Goal: Task Accomplishment & Management: Use online tool/utility

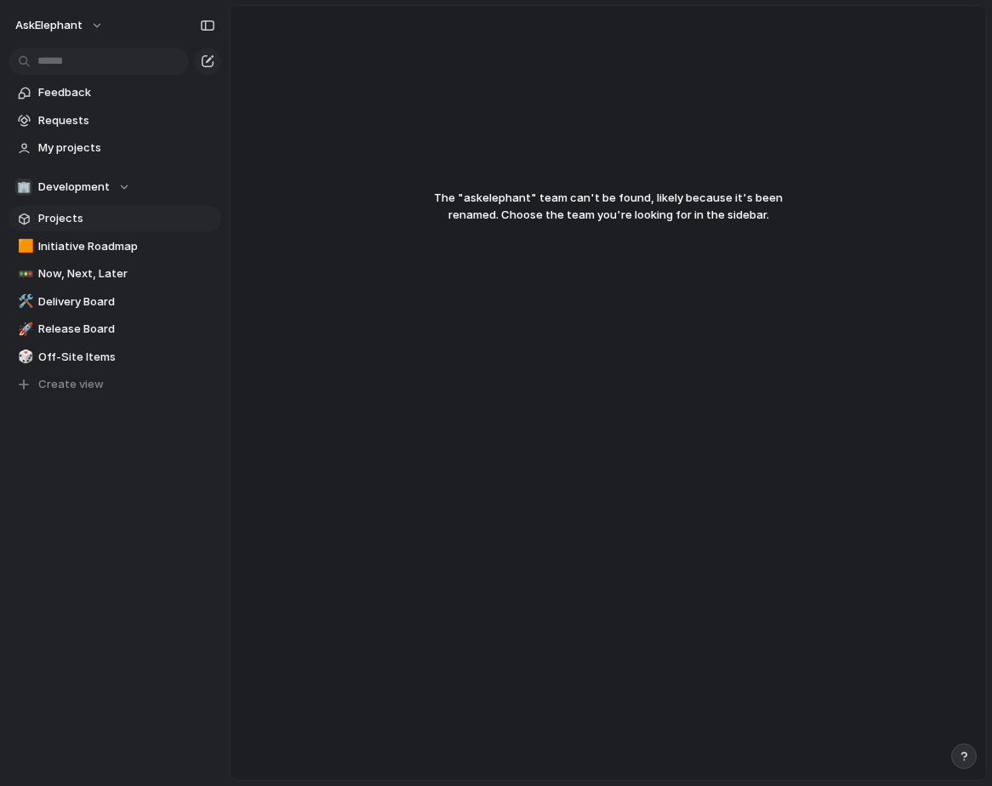
click at [78, 212] on span "Projects" at bounding box center [126, 218] width 177 height 17
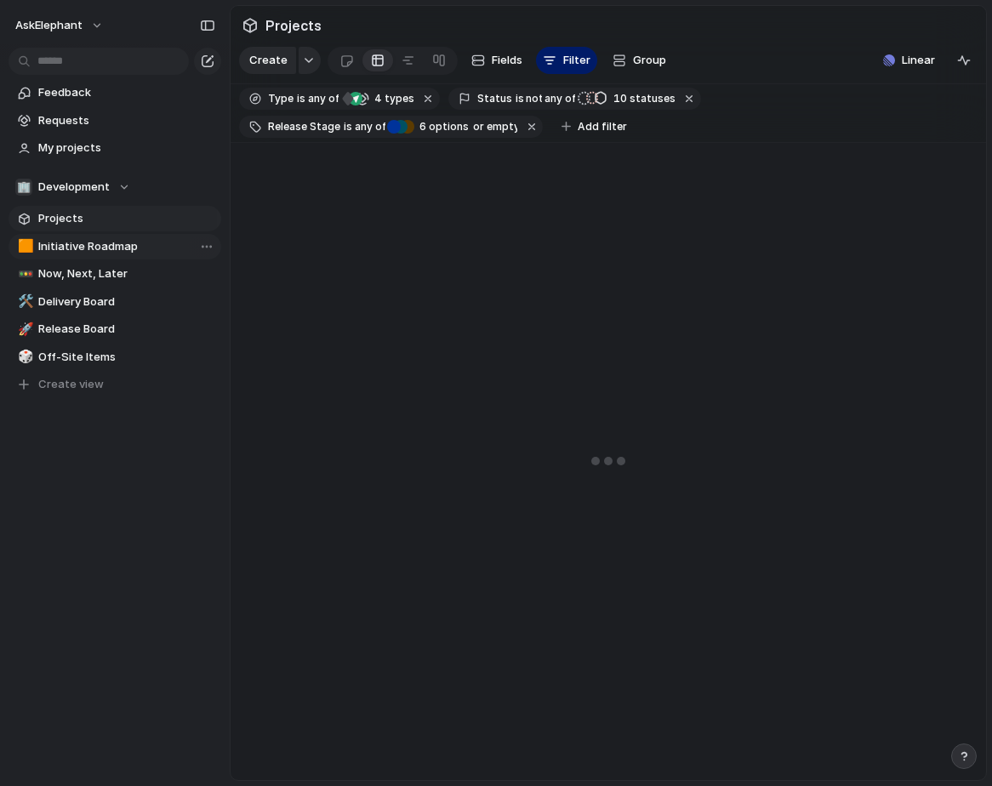
click at [76, 246] on span "Initiative Roadmap" at bounding box center [126, 246] width 177 height 17
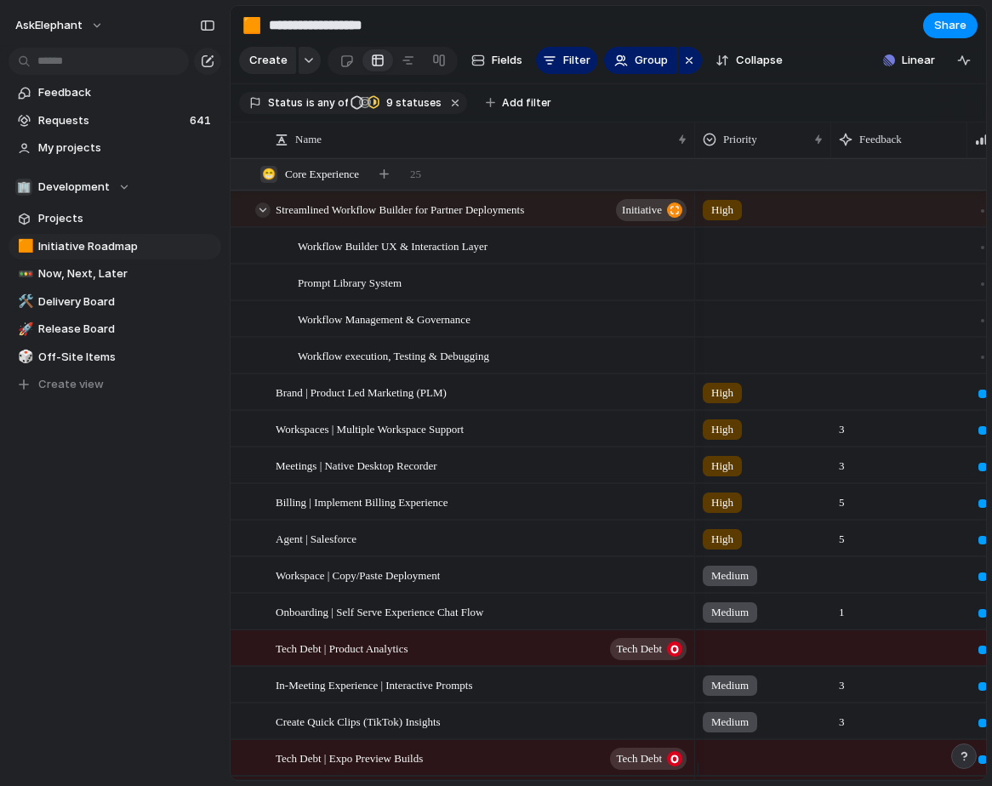
click at [262, 218] on div at bounding box center [262, 209] width 15 height 15
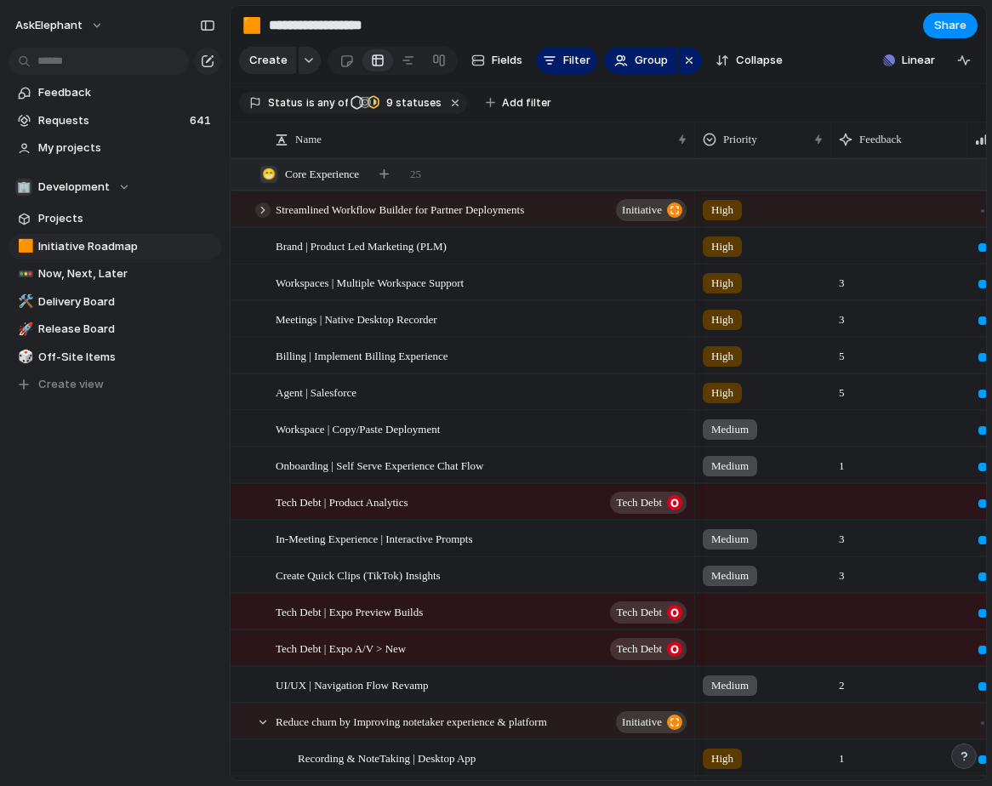
click at [263, 218] on div at bounding box center [262, 209] width 15 height 15
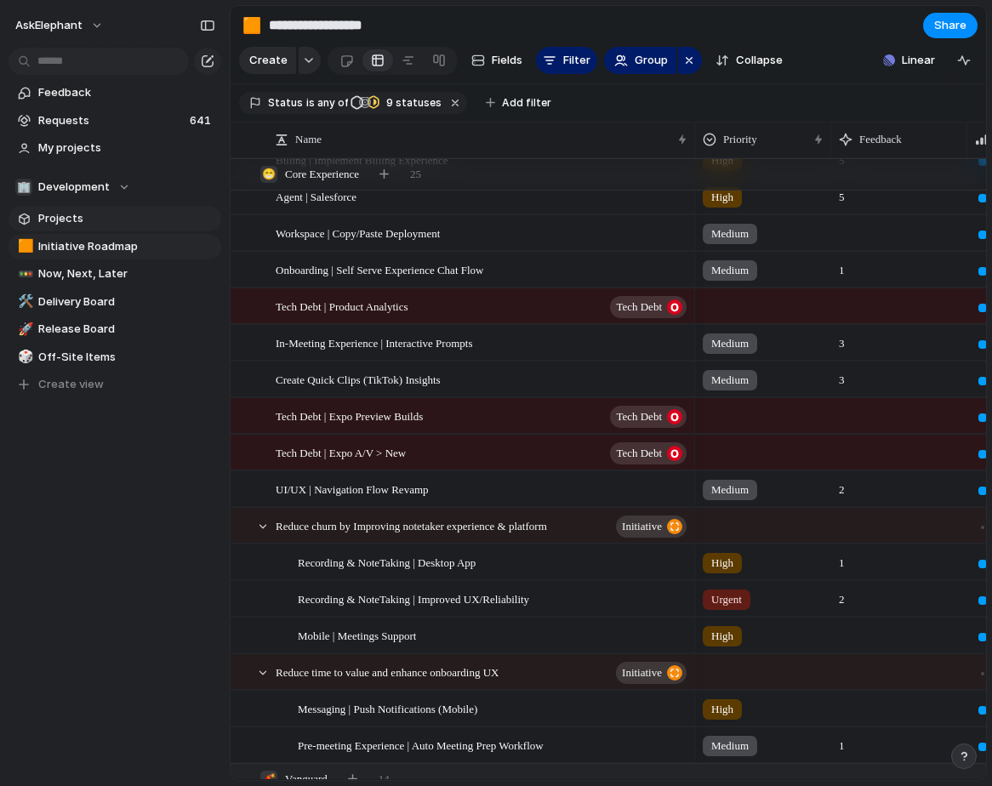
click at [77, 221] on span "Projects" at bounding box center [126, 218] width 177 height 17
click at [76, 221] on span "Projects" at bounding box center [126, 218] width 177 height 17
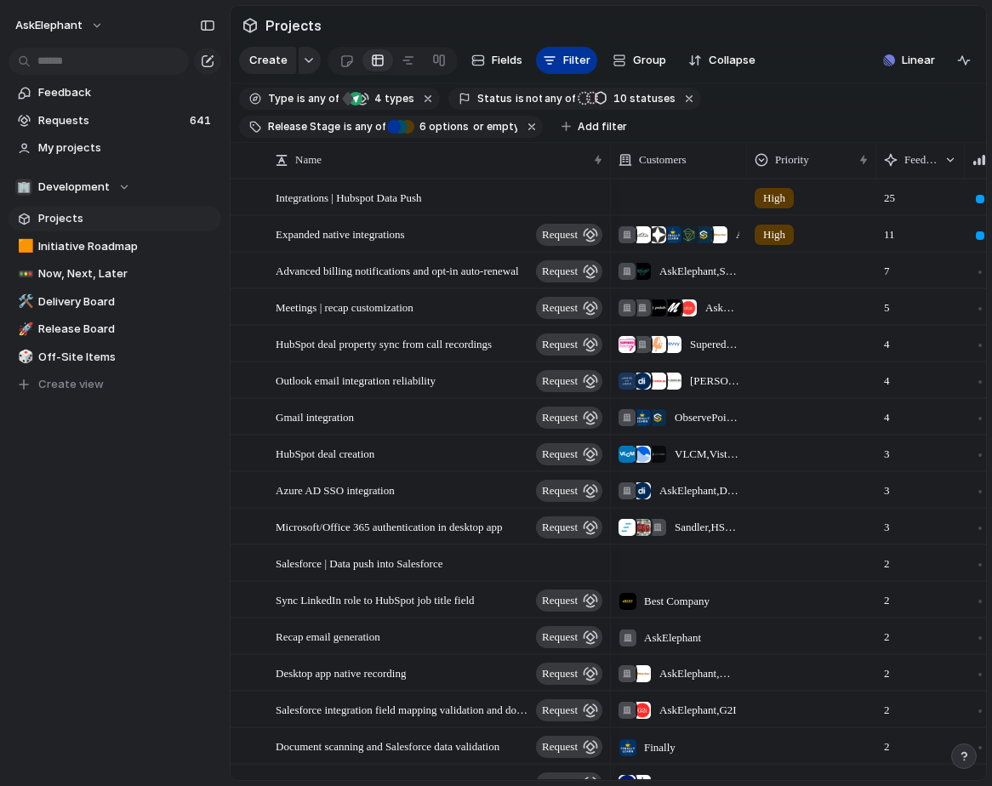
click at [553, 67] on div "button" at bounding box center [550, 61] width 14 height 14
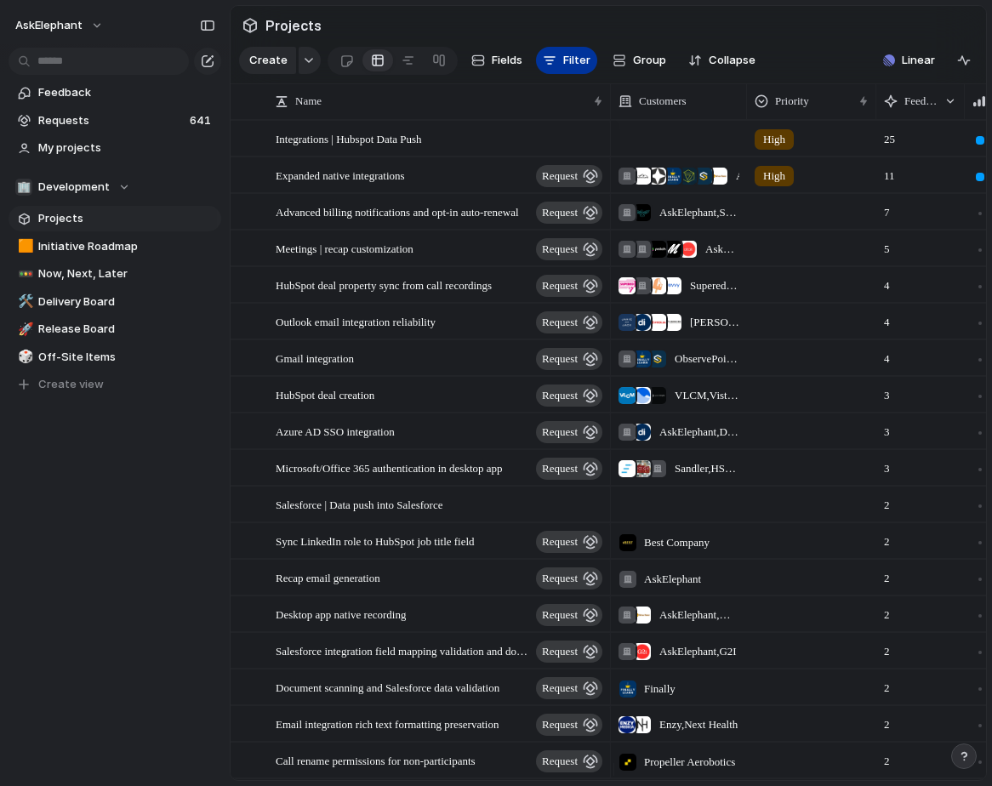
click at [553, 67] on div "button" at bounding box center [550, 61] width 14 height 14
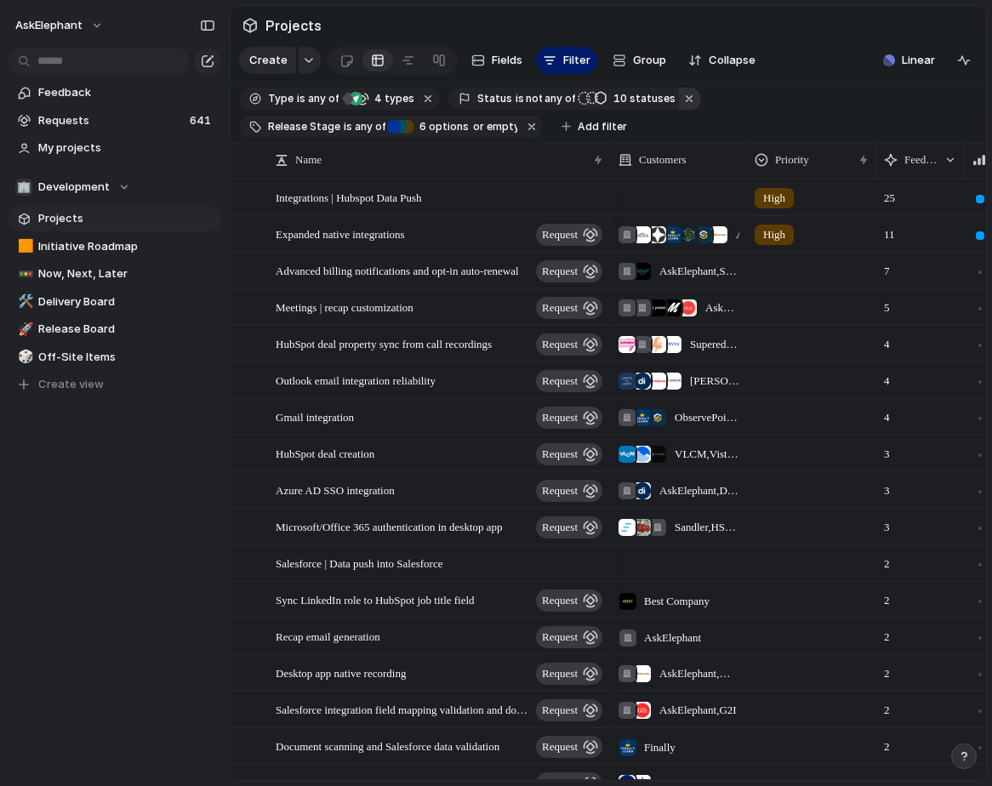
click at [679, 110] on button "button" at bounding box center [690, 99] width 22 height 22
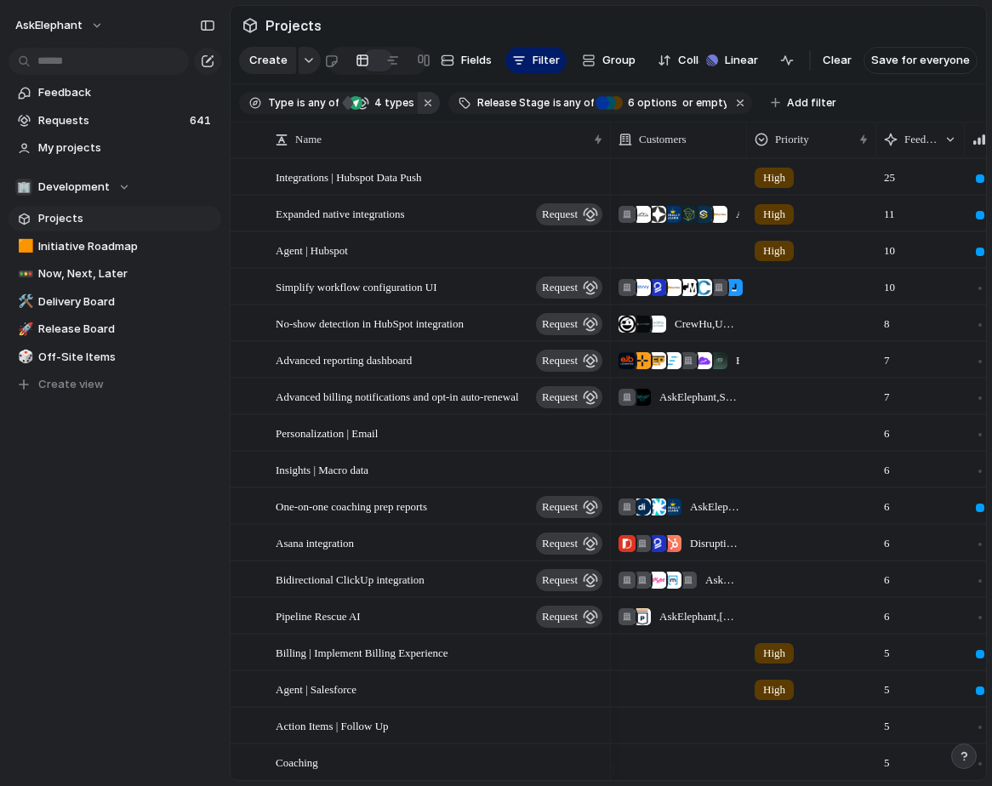
click at [424, 111] on button "button" at bounding box center [429, 103] width 22 height 22
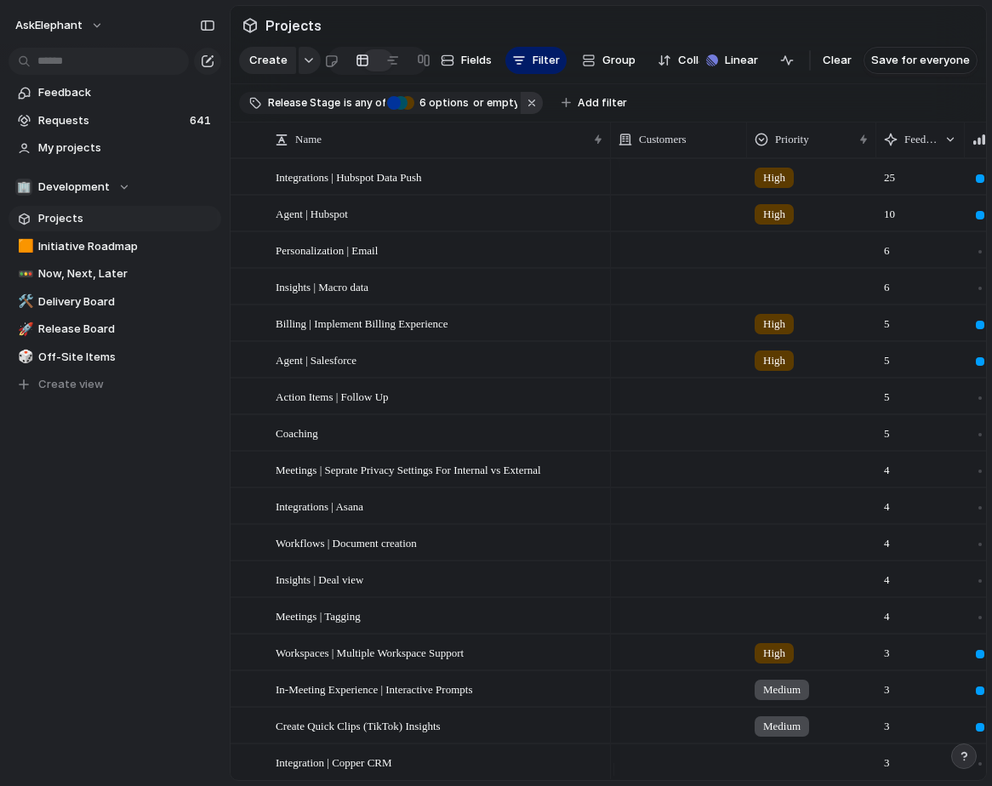
click at [530, 114] on button "button" at bounding box center [532, 103] width 22 height 22
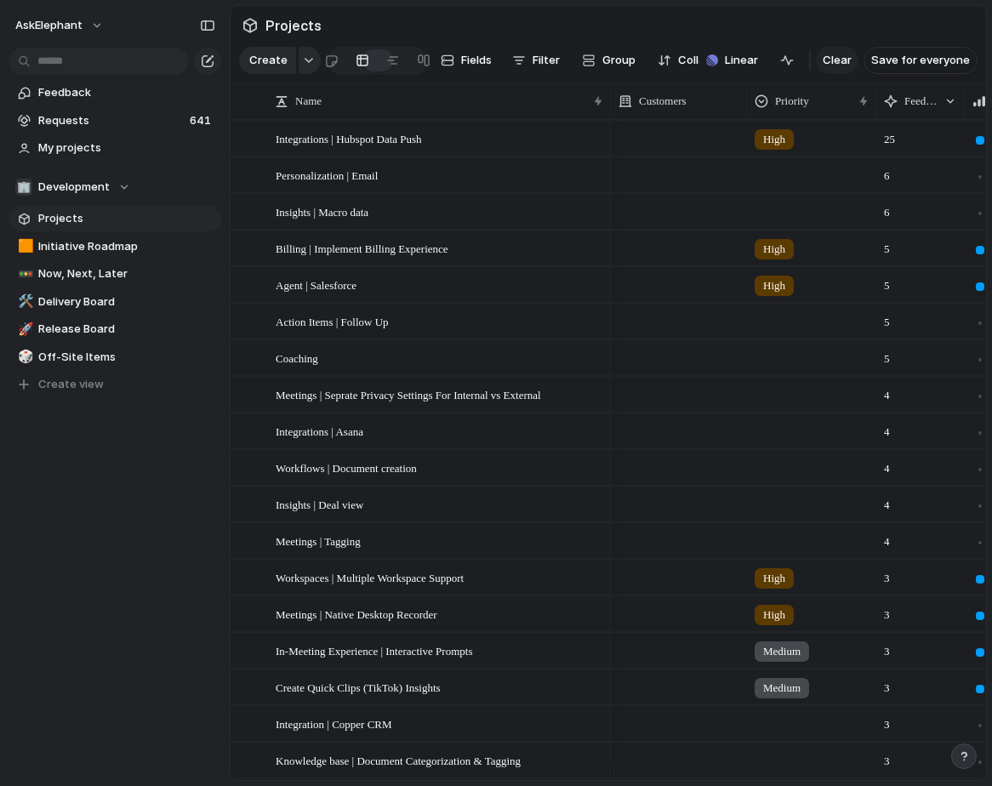
click at [827, 69] on span "Clear" at bounding box center [837, 60] width 29 height 17
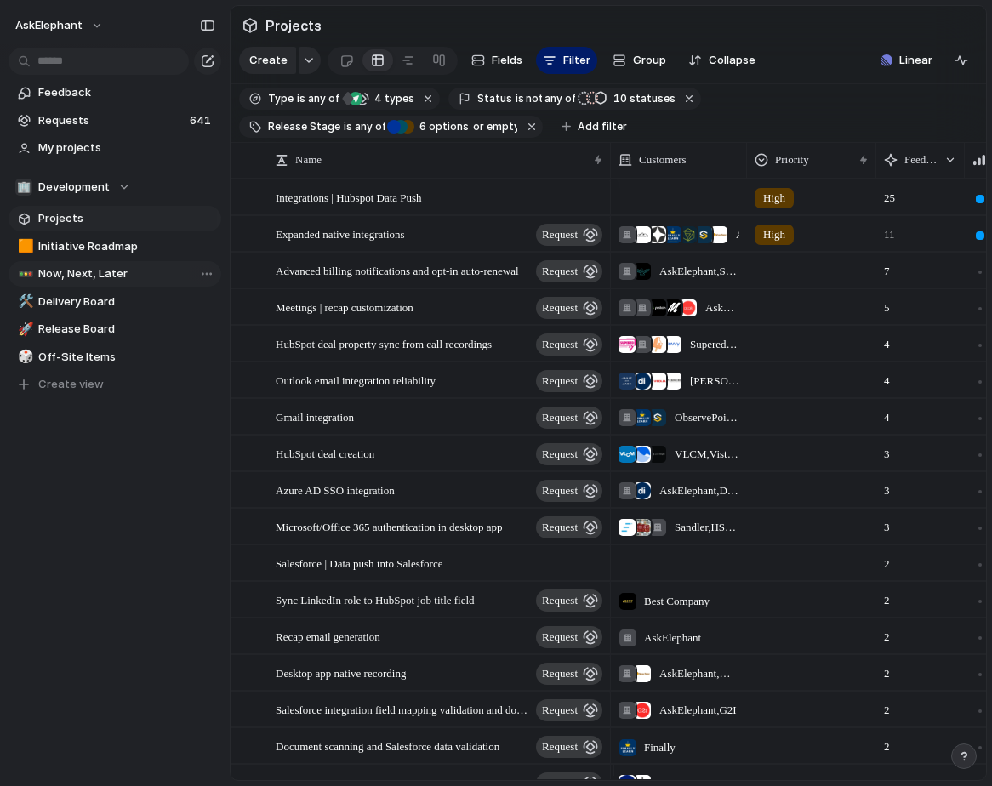
click at [89, 275] on span "Now, Next, Later" at bounding box center [126, 273] width 177 height 17
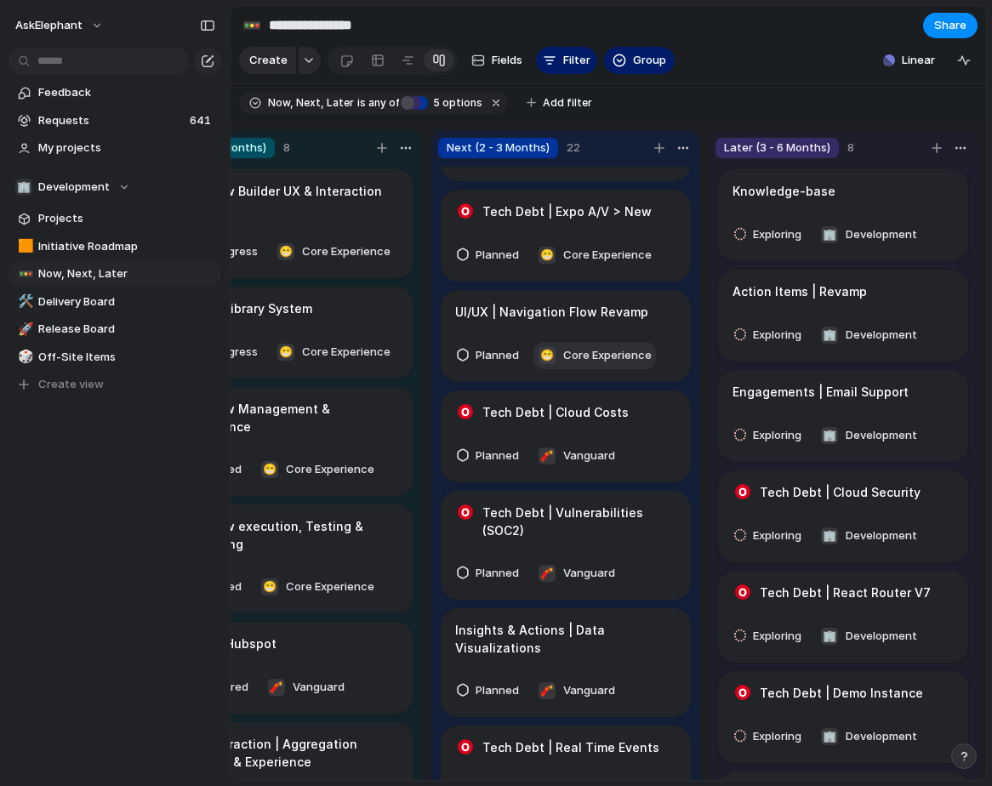
scroll to position [1160, 0]
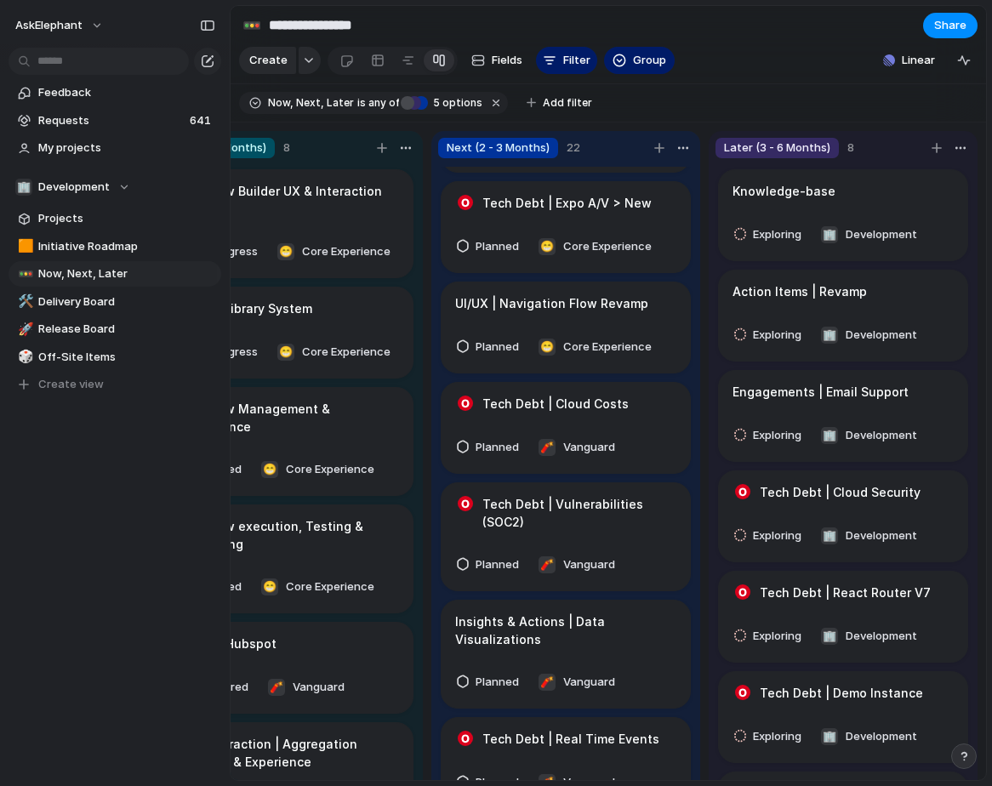
click at [542, 294] on h1 "UI/UX | Navigation Flow Revamp" at bounding box center [551, 303] width 193 height 19
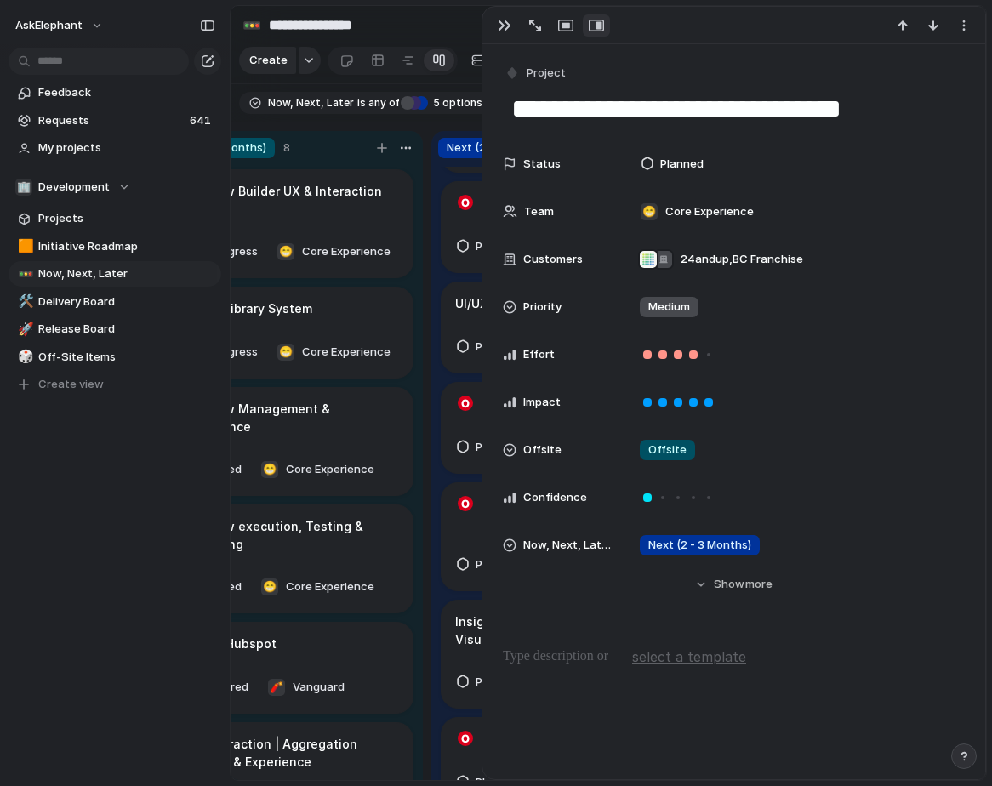
click at [561, 664] on p at bounding box center [734, 656] width 462 height 20
click at [680, 661] on span "select a template" at bounding box center [689, 656] width 114 height 20
click at [716, 695] on span "Product Requirements" at bounding box center [700, 694] width 121 height 17
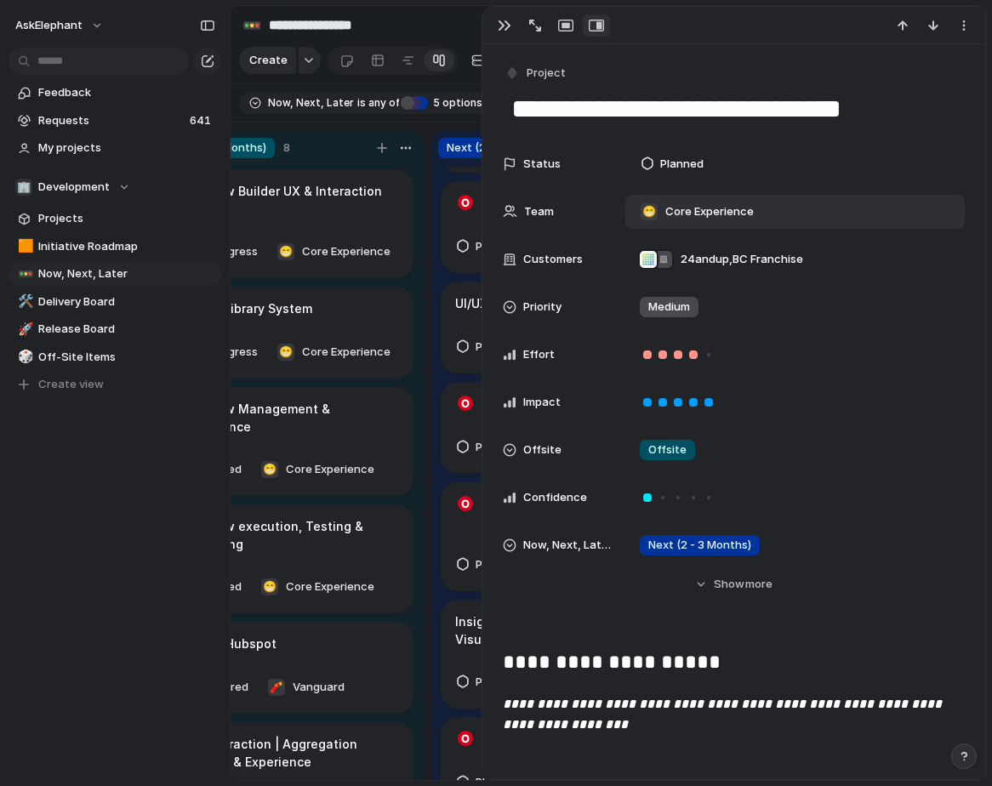
click at [662, 217] on div "😁 Core Experience" at bounding box center [697, 211] width 128 height 19
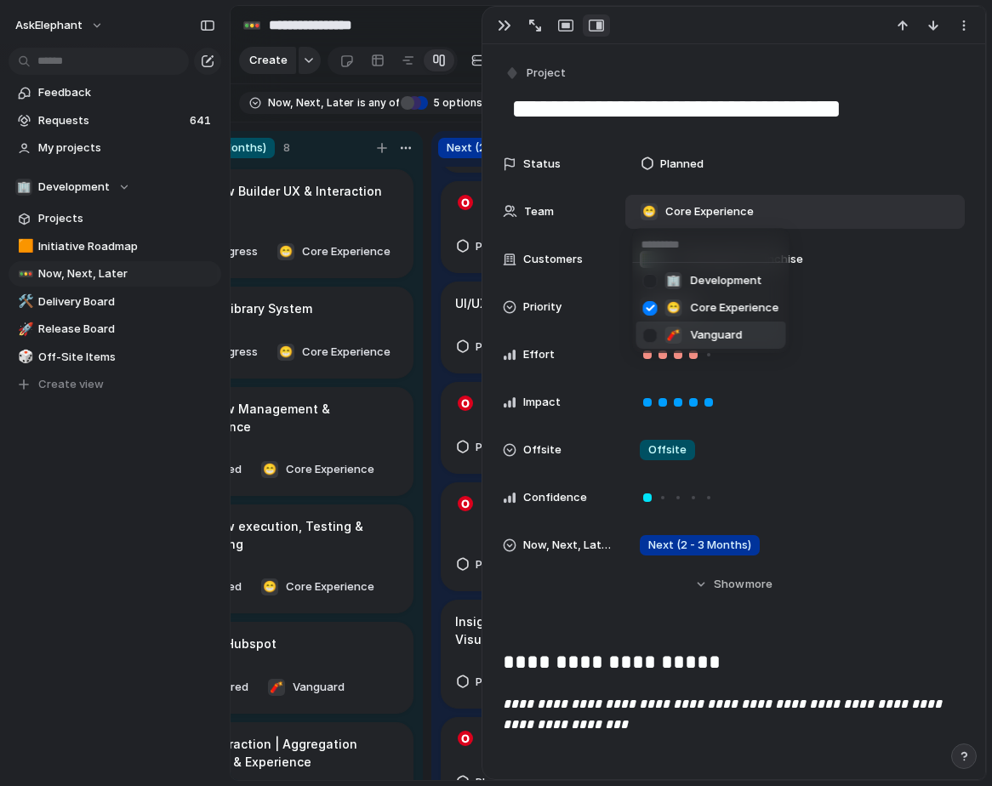
click at [647, 336] on div at bounding box center [650, 336] width 30 height 30
click at [611, 222] on div "🏢 Development 😁 Core Experience 🧨 Vanguard" at bounding box center [496, 393] width 992 height 786
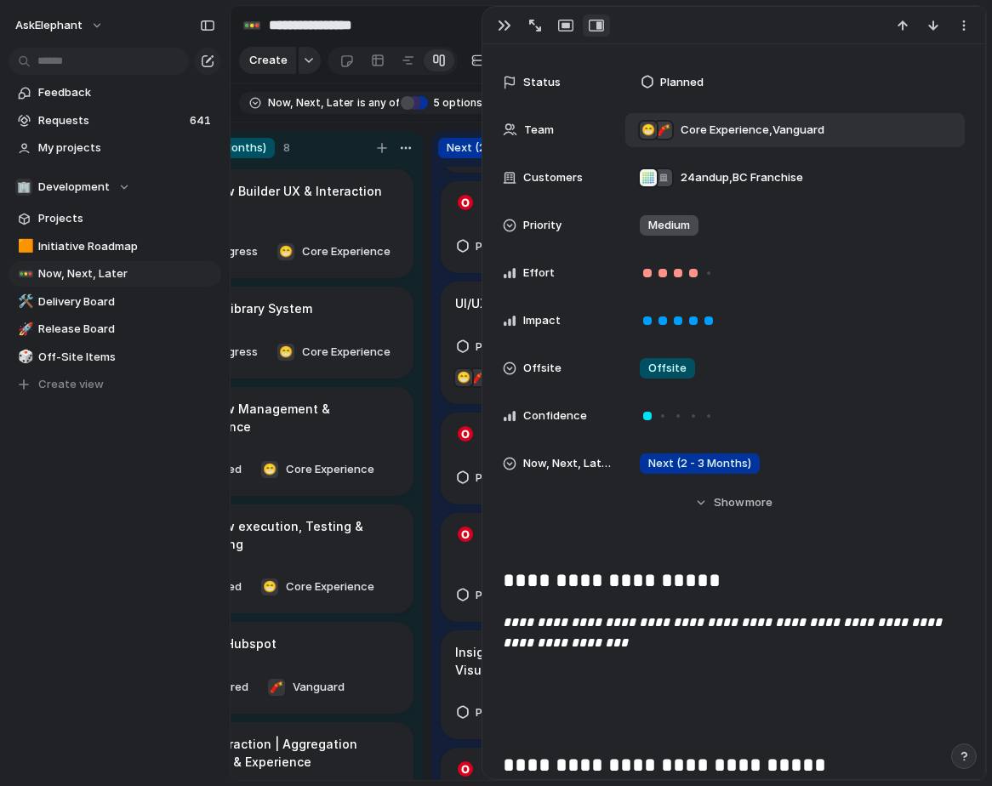
scroll to position [83, 0]
click at [508, 370] on div at bounding box center [510, 368] width 14 height 14
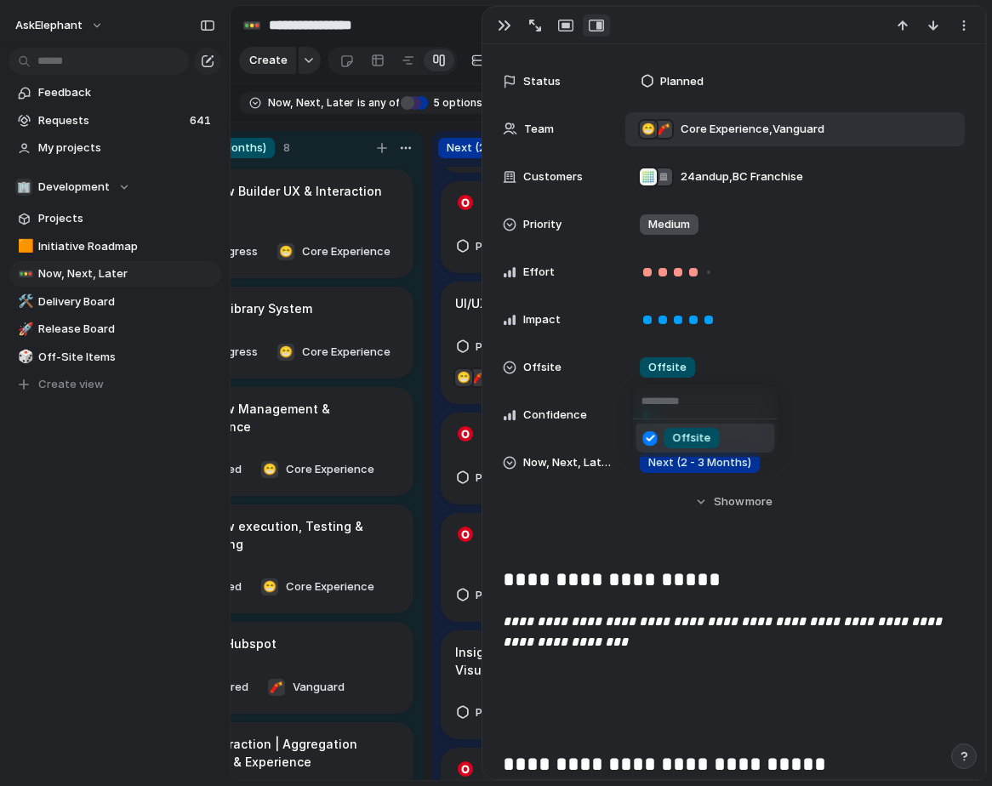
click at [587, 390] on div "Offsite" at bounding box center [496, 393] width 992 height 786
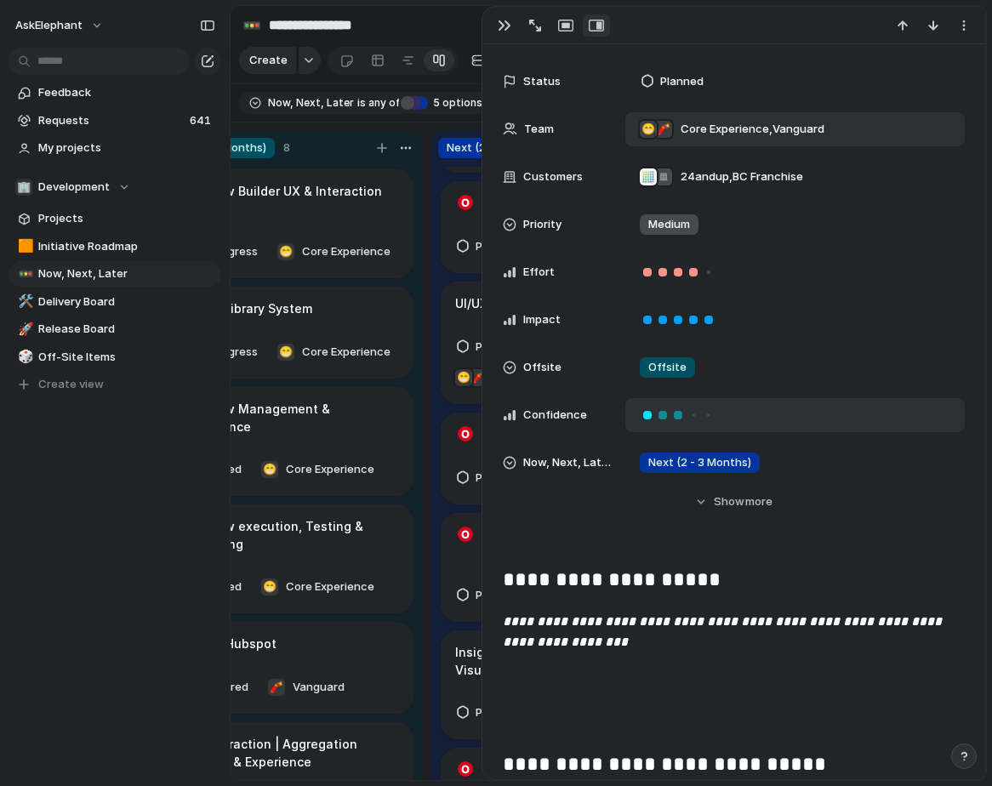
click at [676, 414] on div at bounding box center [678, 415] width 9 height 9
click at [663, 415] on div at bounding box center [662, 415] width 9 height 9
click at [649, 416] on div at bounding box center [647, 415] width 9 height 9
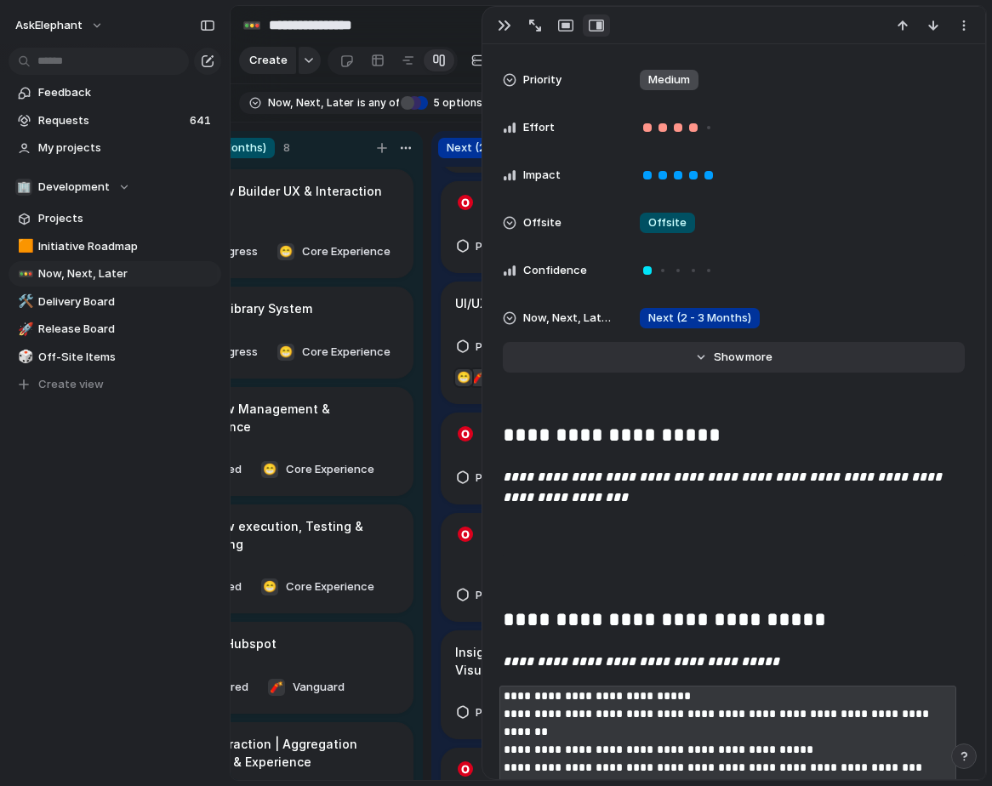
click at [721, 358] on span "Show" at bounding box center [729, 357] width 31 height 17
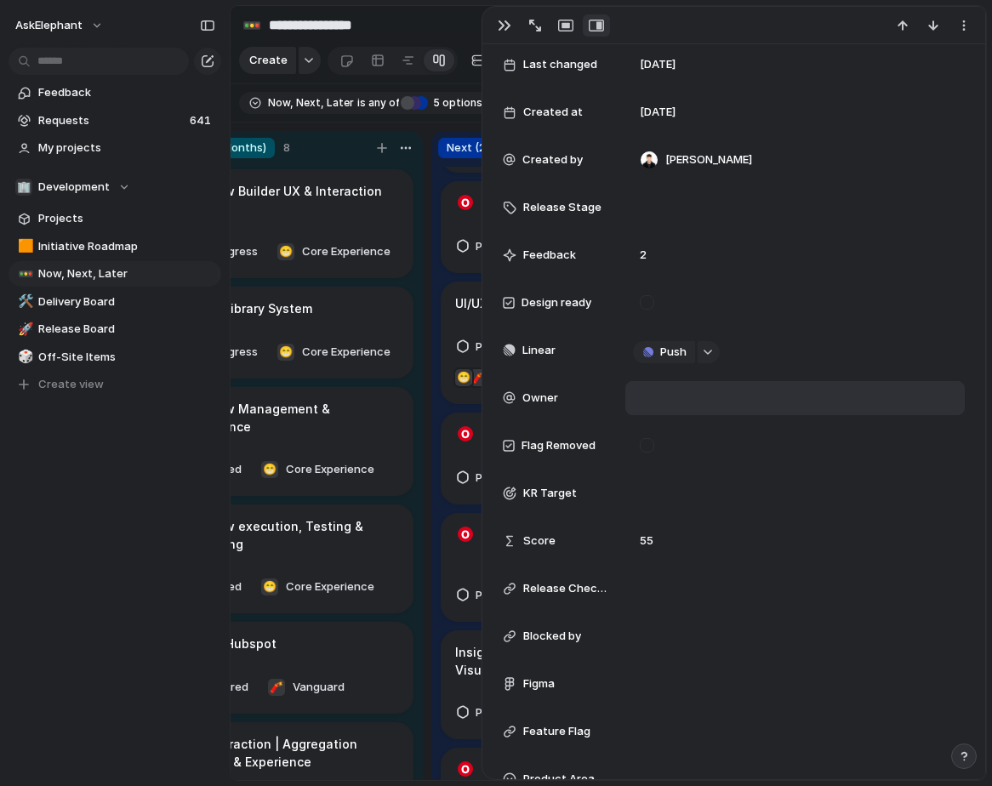
scroll to position [624, 0]
click at [644, 406] on div at bounding box center [794, 397] width 339 height 34
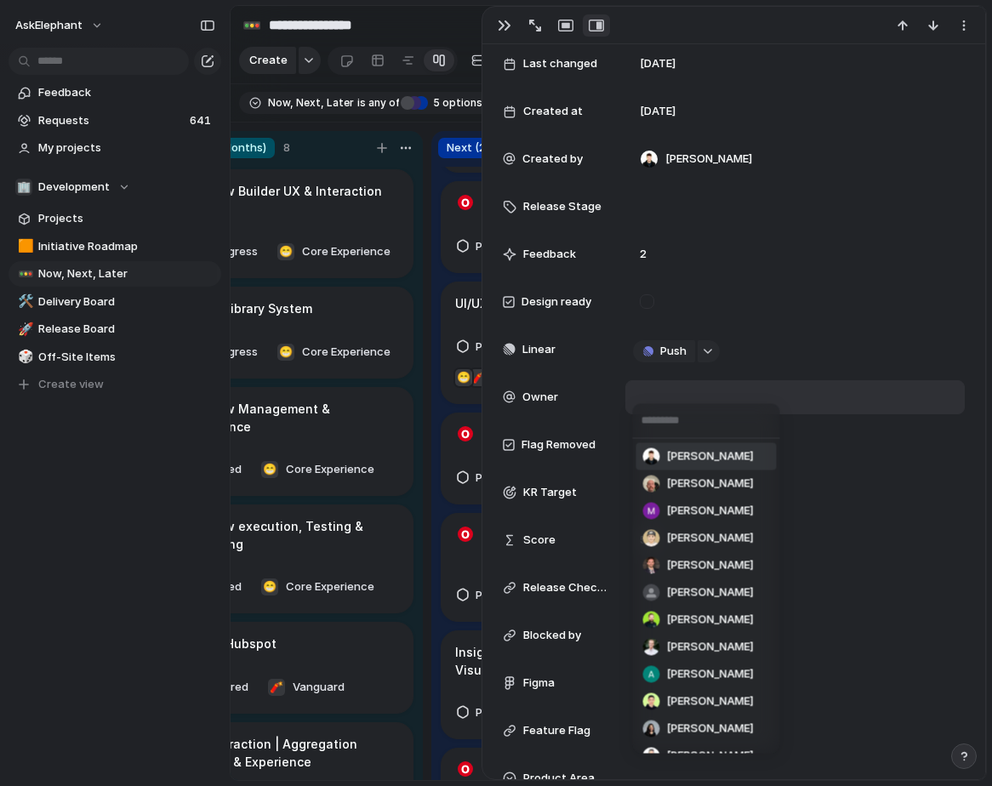
click at [684, 453] on span "[PERSON_NAME]" at bounding box center [710, 456] width 87 height 17
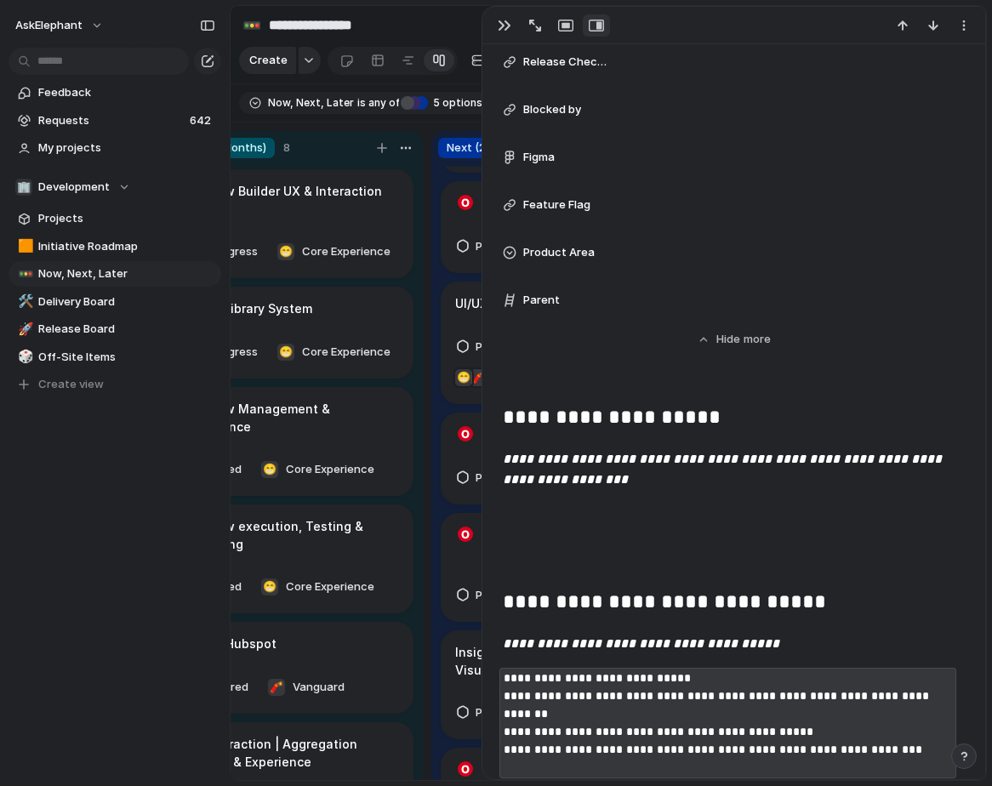
scroll to position [1314, 0]
